Goal: Task Accomplishment & Management: Manage account settings

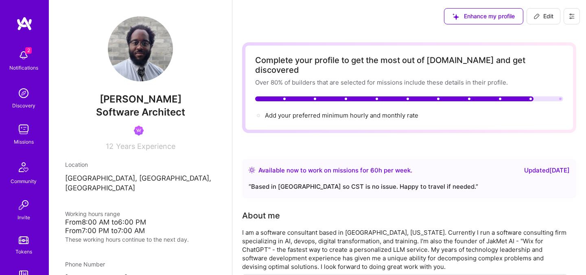
click at [579, 20] on button at bounding box center [572, 16] width 16 height 16
click at [541, 76] on button "Log Out" at bounding box center [549, 76] width 61 height 21
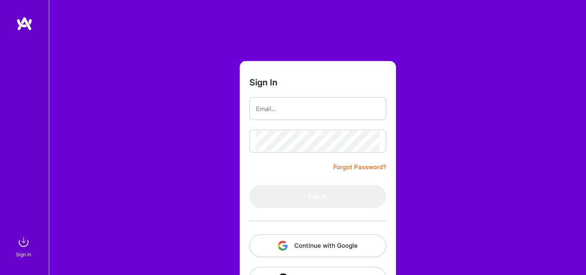
click at [301, 245] on button "Continue with Google" at bounding box center [318, 245] width 137 height 23
